Goal: Task Accomplishment & Management: Use online tool/utility

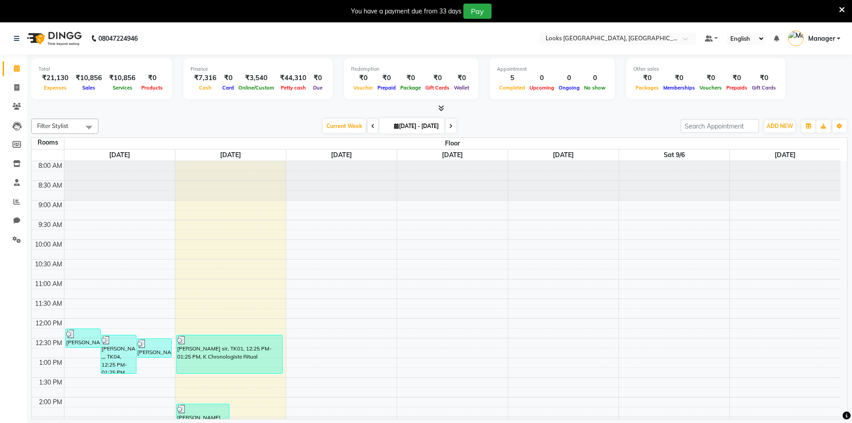
scroll to position [237, 0]
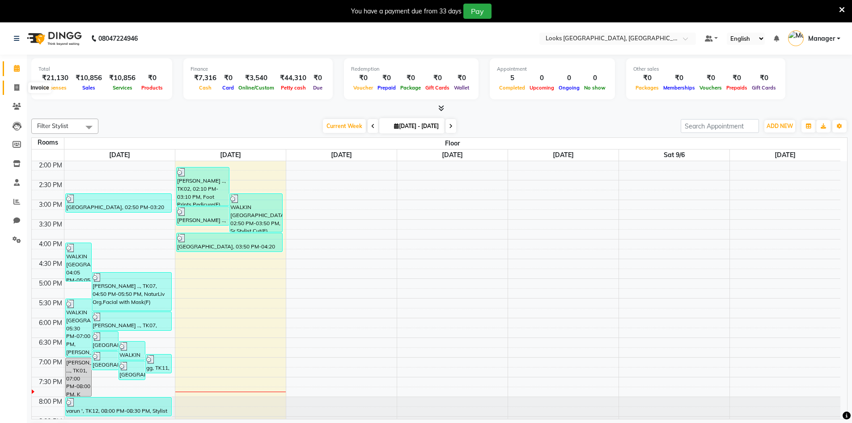
click at [17, 90] on icon at bounding box center [16, 87] width 5 height 7
select select "service"
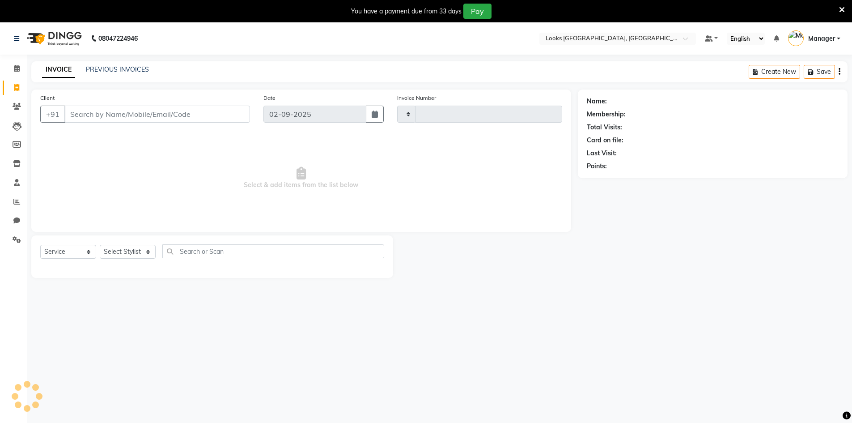
type input "1749"
select select "8707"
click at [141, 253] on select "Select Stylist Counter_Sales Manager [PERSON_NAME] [PERSON_NAME] [PERSON_NAME]" at bounding box center [128, 252] width 56 height 14
select select "87800"
click at [100, 245] on select "Select Stylist Counter_Sales Manager [PERSON_NAME] [PERSON_NAME] [PERSON_NAME]" at bounding box center [128, 252] width 56 height 14
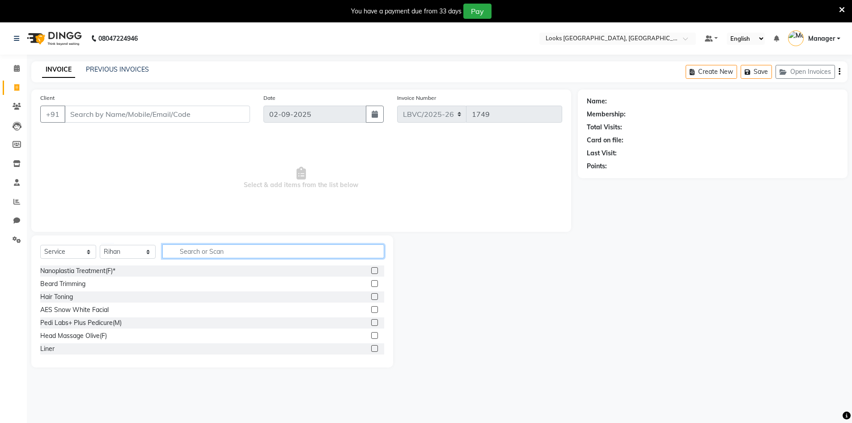
click at [231, 254] on input "text" at bounding box center [273, 251] width 222 height 14
type input "cut"
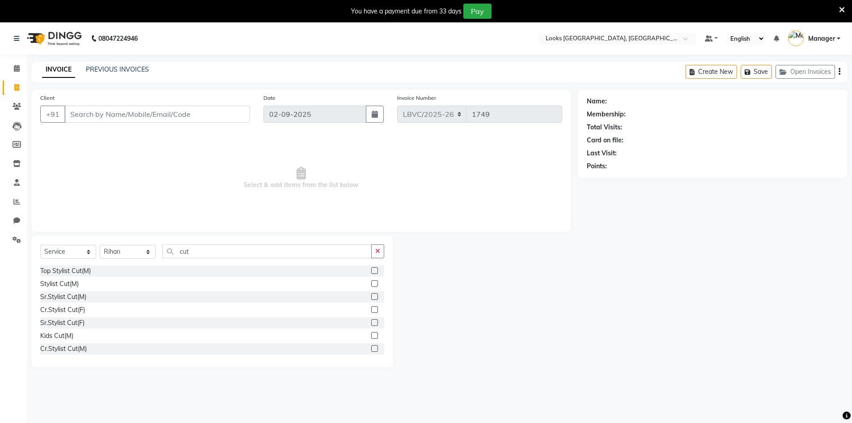
click at [371, 324] on label at bounding box center [374, 322] width 7 height 7
click at [371, 324] on input "checkbox" at bounding box center [374, 323] width 6 height 6
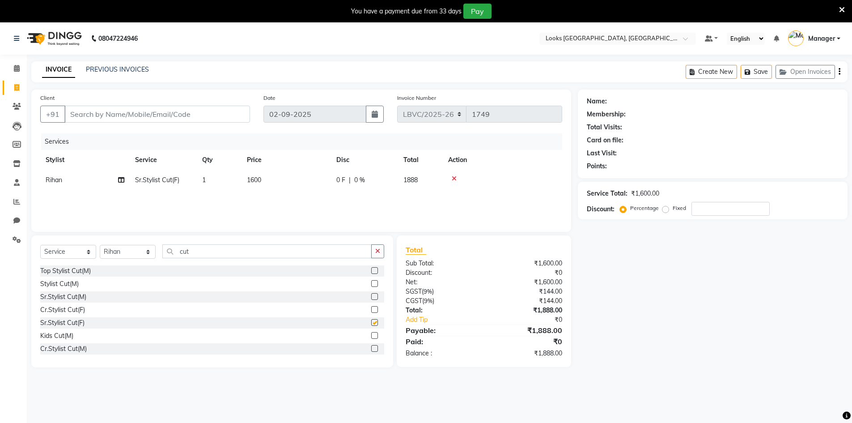
checkbox input "false"
click at [455, 177] on icon at bounding box center [454, 178] width 5 height 6
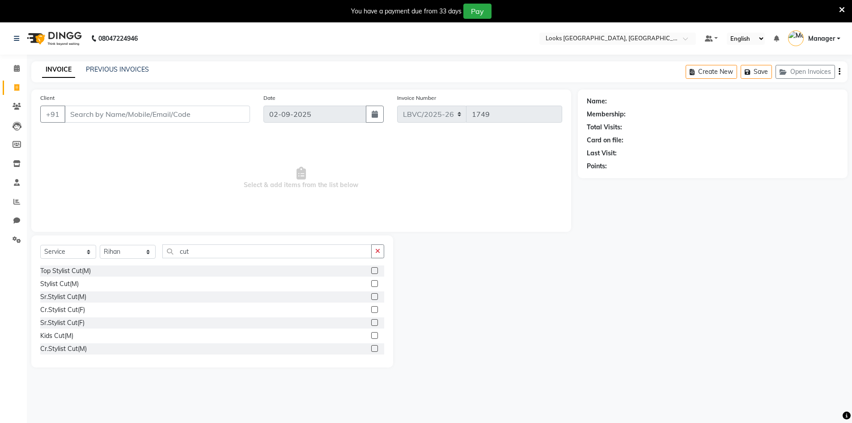
click at [371, 293] on label at bounding box center [374, 296] width 7 height 7
click at [371, 294] on input "checkbox" at bounding box center [374, 297] width 6 height 6
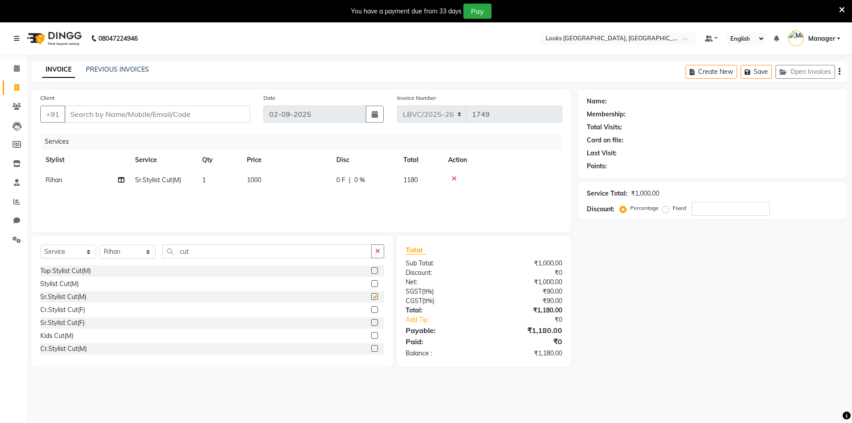
checkbox input "false"
drag, startPoint x: 226, startPoint y: 255, endPoint x: 65, endPoint y: 262, distance: 160.7
click at [65, 262] on div "Select Service Product Membership Package Voucher Prepaid Gift Card Select Styl…" at bounding box center [212, 254] width 344 height 21
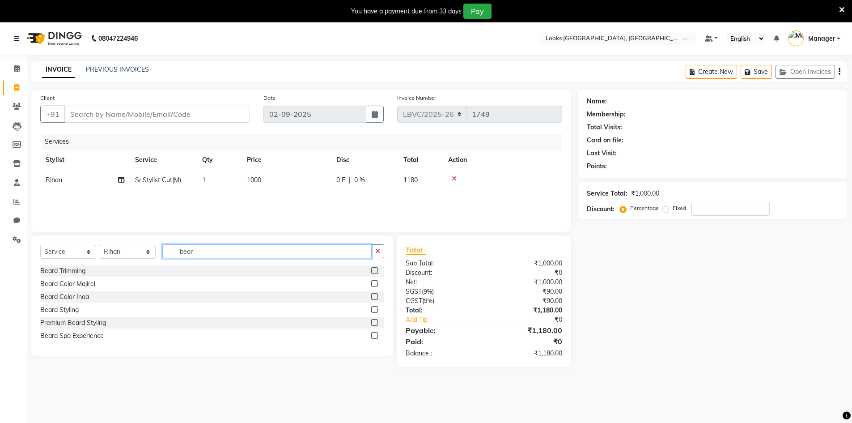
type input "bear"
click at [375, 267] on label at bounding box center [374, 270] width 7 height 7
click at [375, 268] on input "checkbox" at bounding box center [374, 271] width 6 height 6
checkbox input "false"
click at [252, 199] on span "500" at bounding box center [252, 200] width 11 height 8
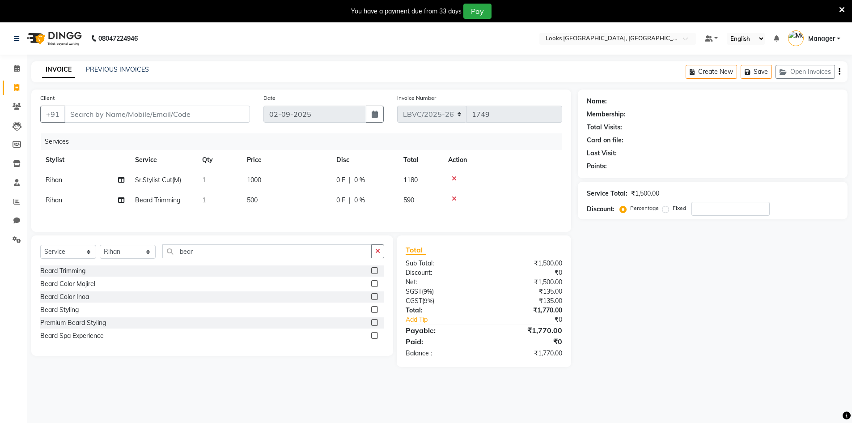
select select "87800"
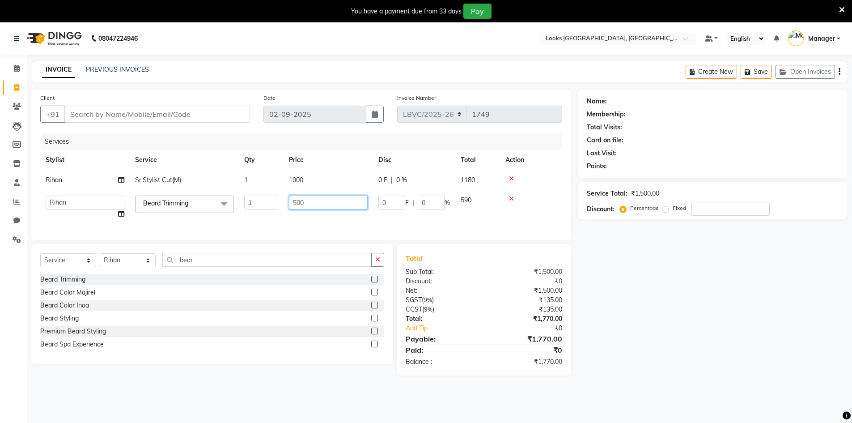
drag, startPoint x: 315, startPoint y: 205, endPoint x: 200, endPoint y: 178, distance: 118.4
click at [200, 178] on tbody "[PERSON_NAME]Stylist Cut(M) 1 1000 0 F | 0 % 1180 Counter_Sales Manager [PERSON…" at bounding box center [301, 197] width 522 height 54
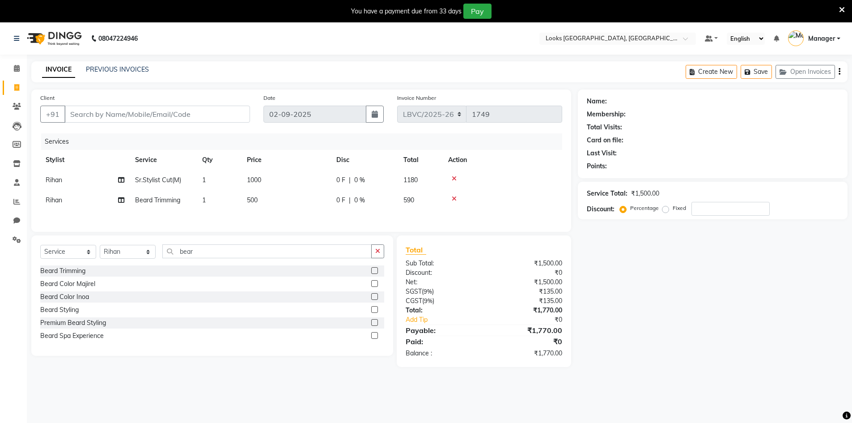
click at [315, 178] on td "1000" at bounding box center [286, 180] width 89 height 20
select select "87800"
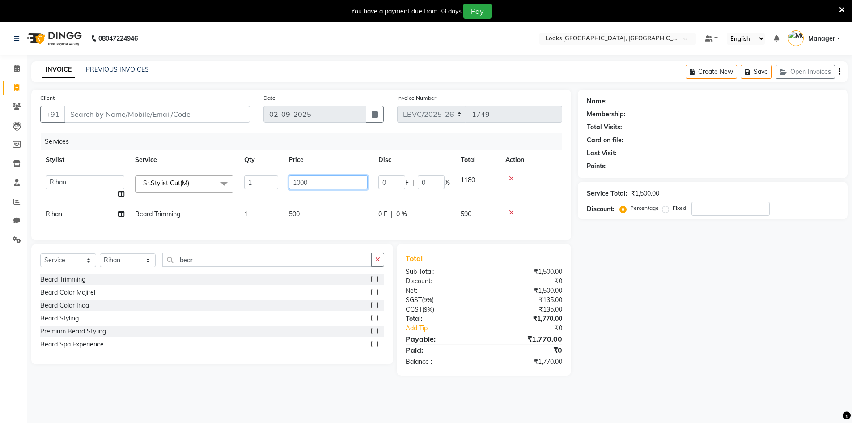
drag, startPoint x: 331, startPoint y: 183, endPoint x: 267, endPoint y: 172, distance: 64.4
click at [267, 172] on tr "Counter_Sales Manager [PERSON_NAME] Naobi Pooja [PERSON_NAME] [PERSON_NAME] [PE…" at bounding box center [301, 187] width 522 height 34
type input "900"
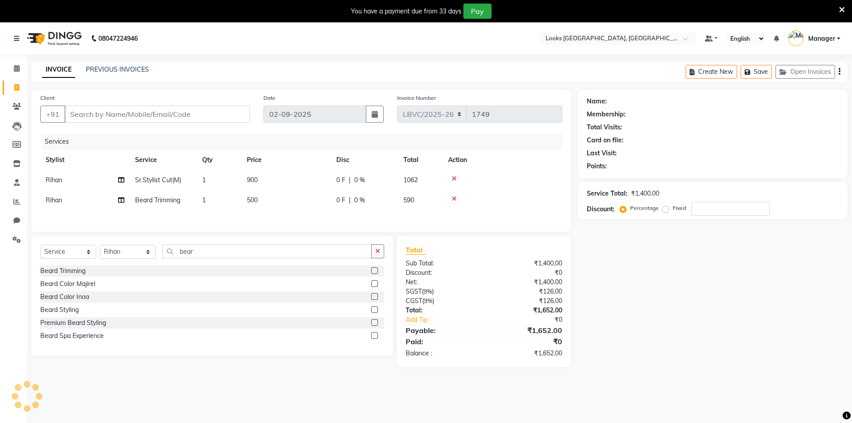
click at [337, 240] on div "Client +91 Date [DATE] Invoice Number LBVC/2025-26 V/2025 V/[PHONE_NUMBER] Serv…" at bounding box center [301, 227] width 553 height 277
drag, startPoint x: 205, startPoint y: 251, endPoint x: 165, endPoint y: 255, distance: 40.9
click at [165, 255] on input "bear" at bounding box center [266, 251] width 209 height 14
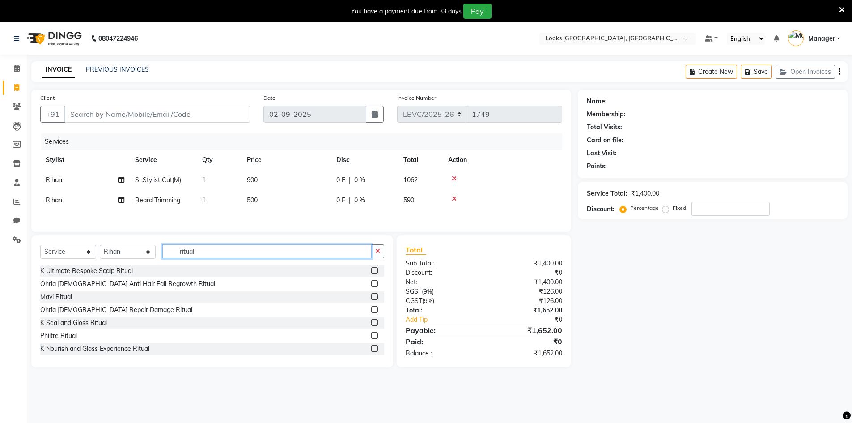
drag, startPoint x: 229, startPoint y: 254, endPoint x: 120, endPoint y: 247, distance: 109.8
click at [110, 246] on div "Select Service Product Membership Package Voucher Prepaid Gift Card Select Styl…" at bounding box center [212, 254] width 344 height 21
click at [223, 256] on input "ritual" at bounding box center [266, 251] width 209 height 14
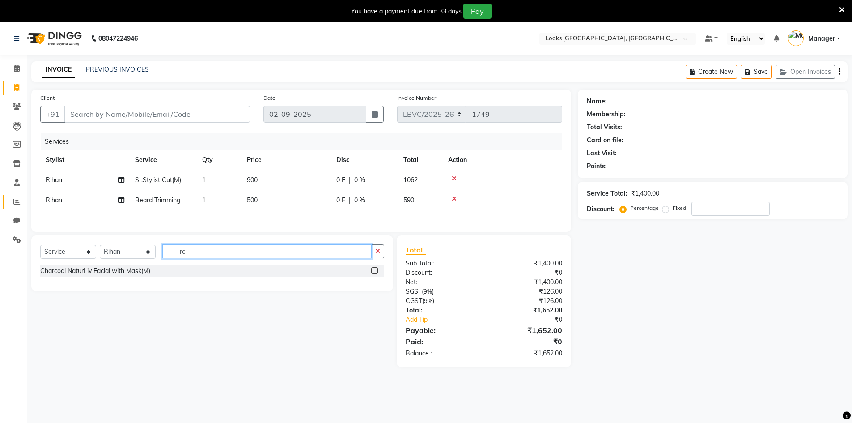
drag, startPoint x: 212, startPoint y: 253, endPoint x: 9, endPoint y: 204, distance: 208.5
click at [9, 204] on app-home "08047224946 Select Location × Looks [GEOGRAPHIC_DATA], [GEOGRAPHIC_DATA] Defaul…" at bounding box center [426, 201] width 852 height 358
type input "chro"
click at [339, 271] on div "K Chronologiste Ritual" at bounding box center [212, 270] width 344 height 11
drag, startPoint x: 372, startPoint y: 273, endPoint x: 380, endPoint y: 272, distance: 8.1
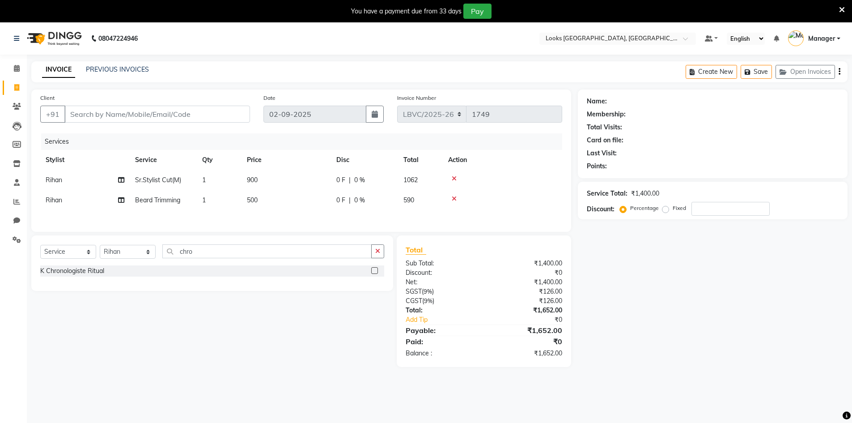
click at [373, 272] on label at bounding box center [374, 270] width 7 height 7
click at [373, 272] on input "checkbox" at bounding box center [374, 271] width 6 height 6
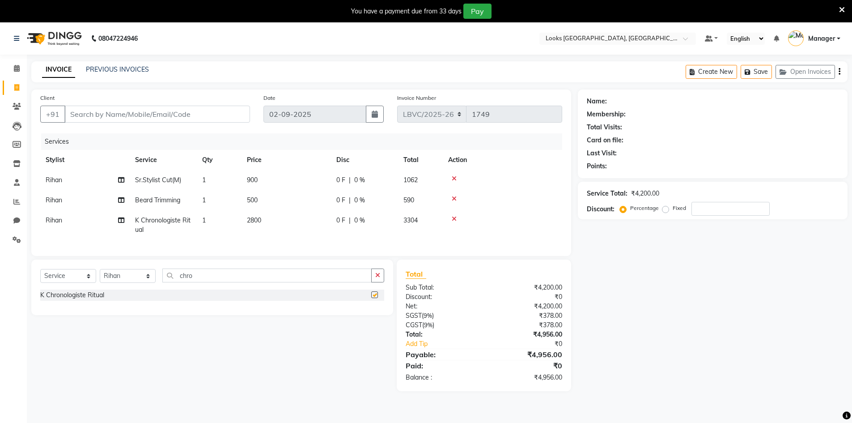
checkbox input "false"
click at [254, 218] on span "2800" at bounding box center [254, 220] width 14 height 8
select select "87800"
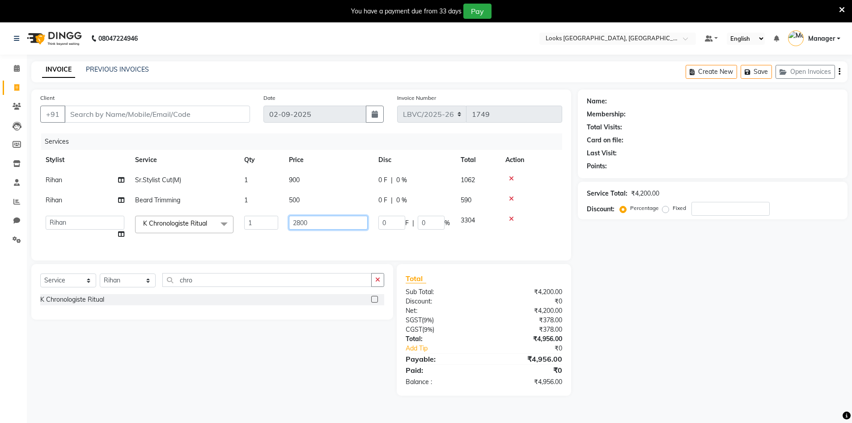
drag, startPoint x: 330, startPoint y: 223, endPoint x: 223, endPoint y: 214, distance: 107.3
click at [223, 214] on tr "Counter_Sales Manager [PERSON_NAME] Naobi Pooja Rashi [PERSON_NAME] [PERSON_NAM…" at bounding box center [301, 227] width 522 height 34
type input "3000"
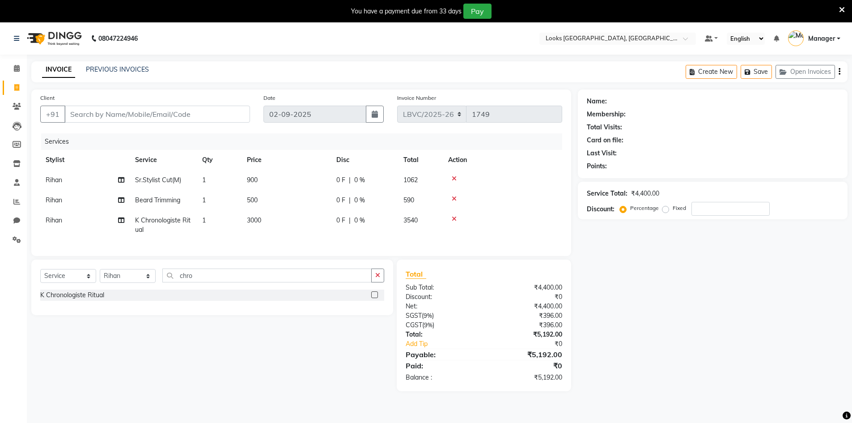
click at [366, 216] on div "0 F | 0 %" at bounding box center [364, 220] width 56 height 9
select select "87800"
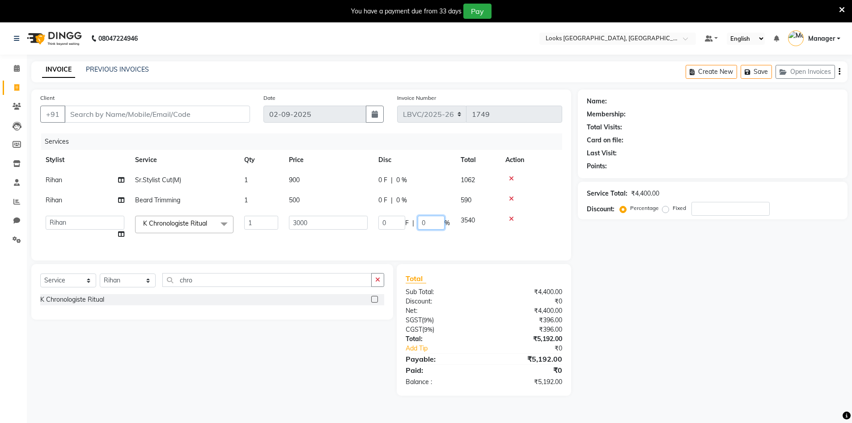
click at [428, 222] on input "0" at bounding box center [431, 223] width 27 height 14
drag, startPoint x: 436, startPoint y: 224, endPoint x: 397, endPoint y: 221, distance: 39.0
click at [397, 221] on div "0 F | 0 %" at bounding box center [414, 223] width 72 height 14
type input "10"
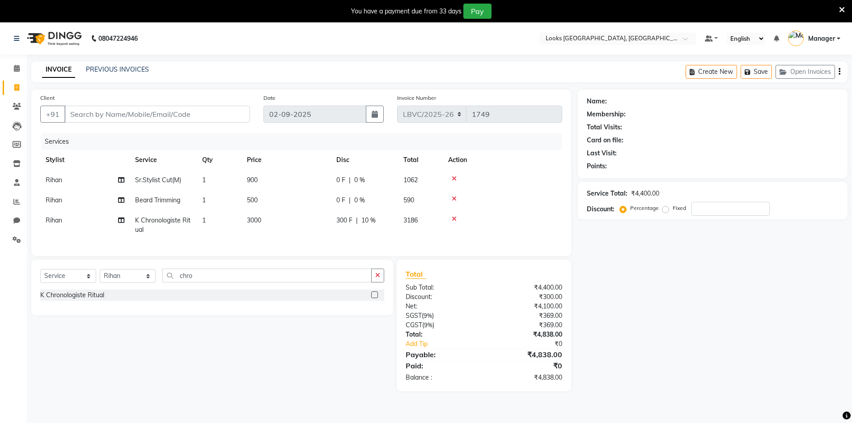
click at [466, 234] on tr "Rihan K Chronologiste Ritual 1 3000 300 F | 10 % 3186" at bounding box center [301, 225] width 522 height 30
click at [127, 112] on input "Client" at bounding box center [157, 114] width 186 height 17
type input "w"
type input "0"
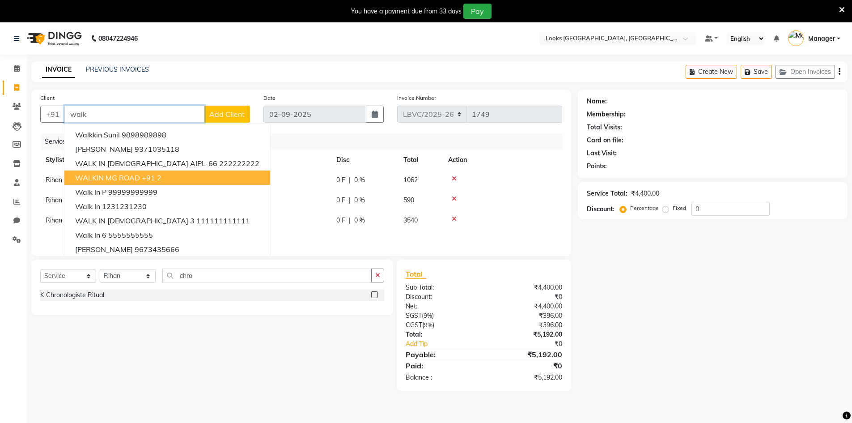
click at [176, 181] on button "WALKIN MG ROAD +91 2" at bounding box center [167, 177] width 206 height 14
type input "2"
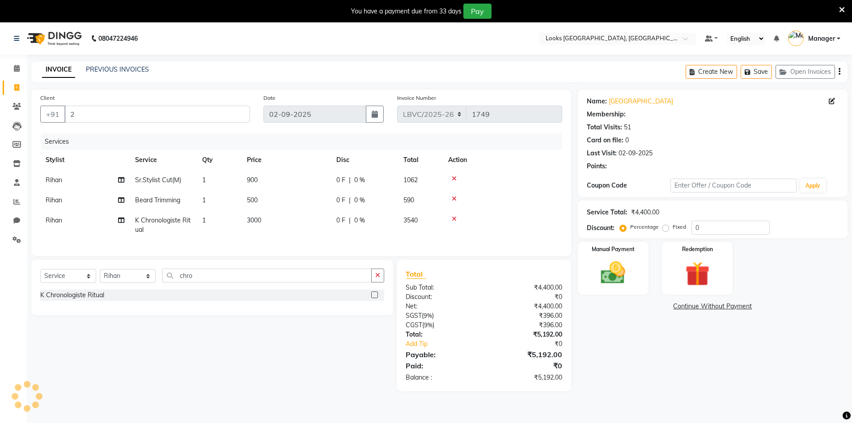
select select "1: Object"
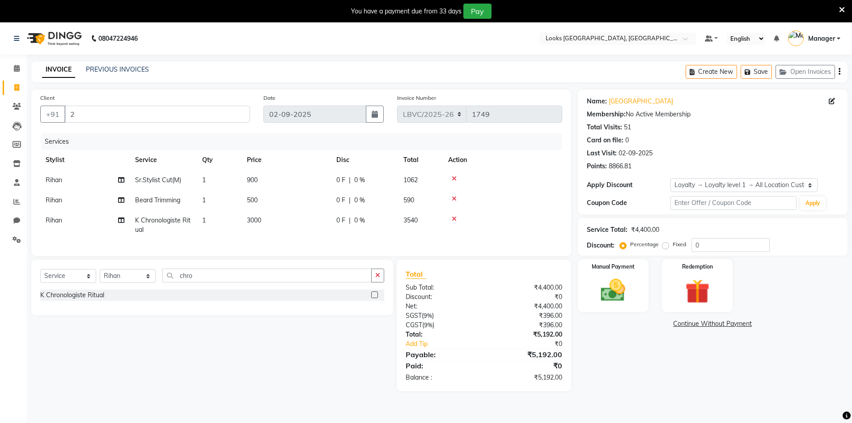
click at [366, 220] on div "0 F | 0 %" at bounding box center [364, 220] width 56 height 9
select select "87800"
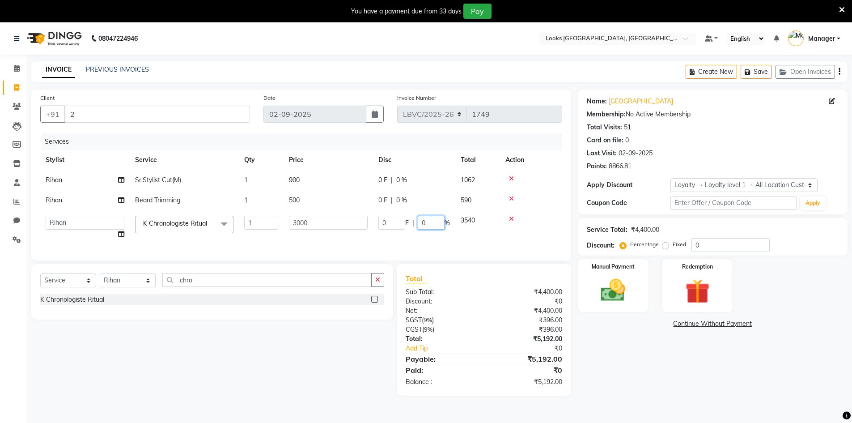
click at [423, 223] on input "0" at bounding box center [431, 223] width 27 height 14
type input "10"
click at [589, 344] on div "Name: Walkin Mg Road Membership: No Active Membership Total Visits: 51 Card on …" at bounding box center [716, 242] width 276 height 306
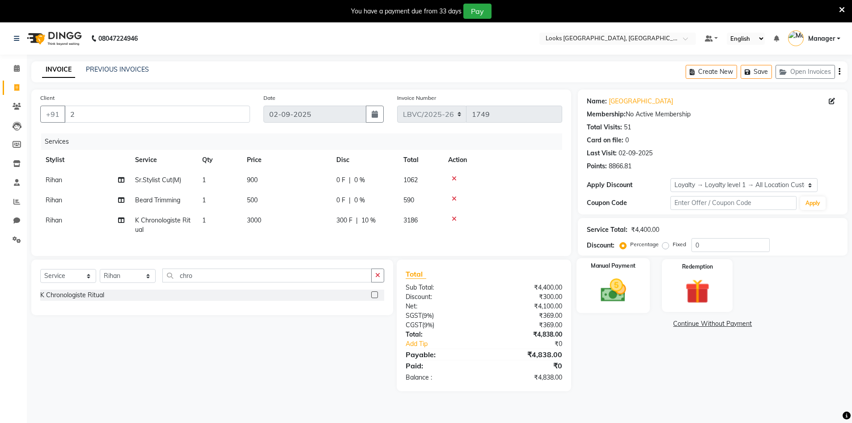
click at [631, 276] on img at bounding box center [613, 289] width 41 height 29
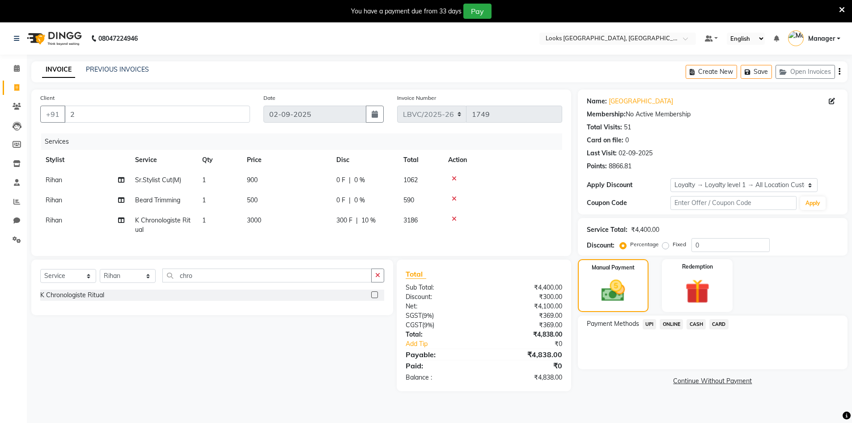
click at [650, 324] on span "UPI" at bounding box center [650, 324] width 14 height 10
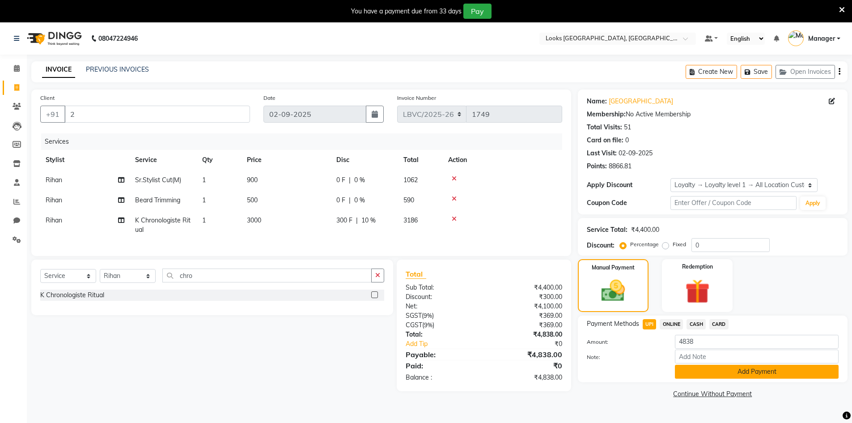
click at [692, 373] on button "Add Payment" at bounding box center [757, 371] width 164 height 14
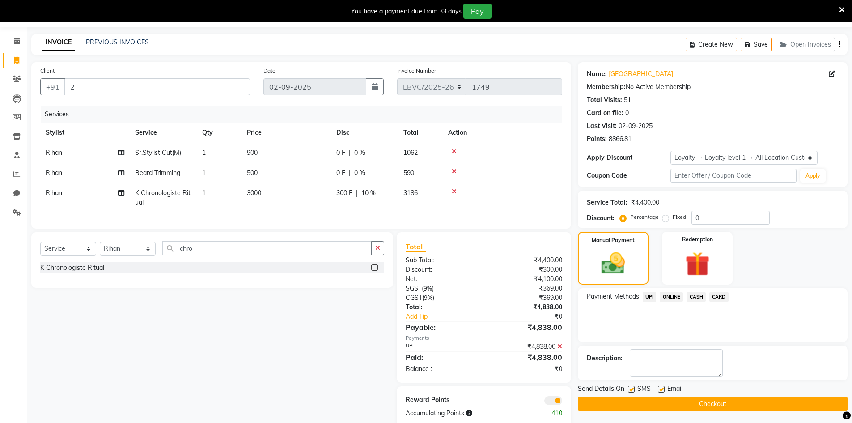
scroll to position [51, 0]
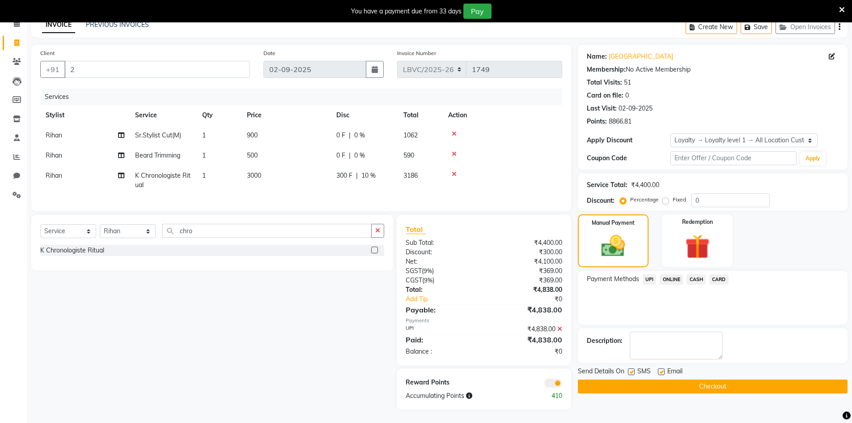
click at [690, 380] on button "Checkout" at bounding box center [713, 386] width 270 height 14
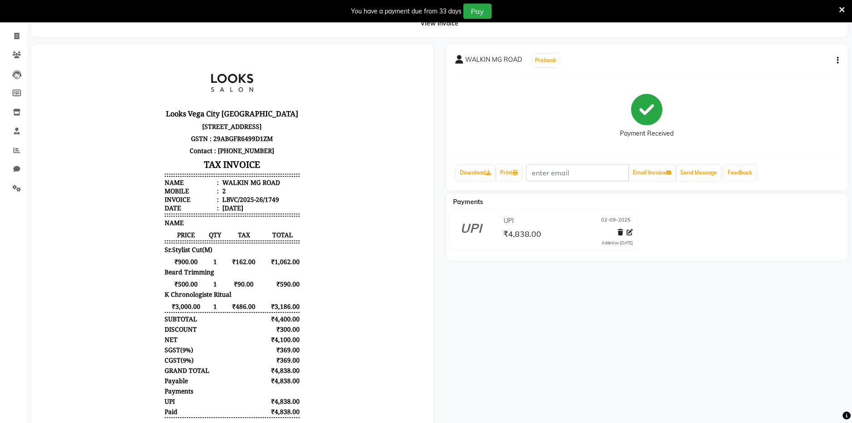
click at [403, 194] on body "Looks Vega City [GEOGRAPHIC_DATA] [STREET_ADDRESS] GSTN : 29ABGFR6499D1ZM Conta…" at bounding box center [232, 253] width 377 height 392
